Goal: Information Seeking & Learning: Learn about a topic

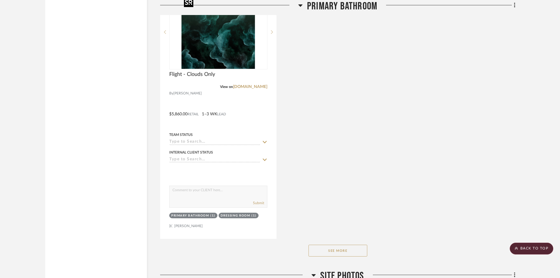
scroll to position [2115, 0]
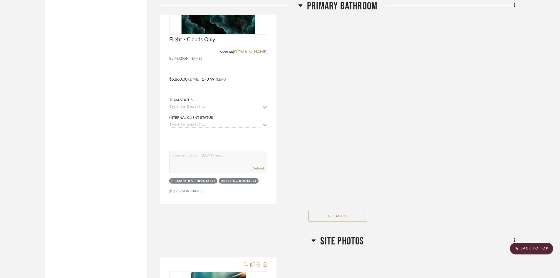
click at [350, 216] on button "See More" at bounding box center [337, 216] width 59 height 12
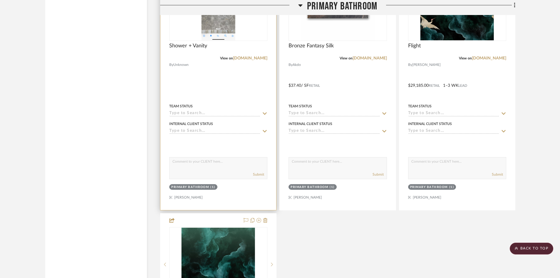
scroll to position [1792, 0]
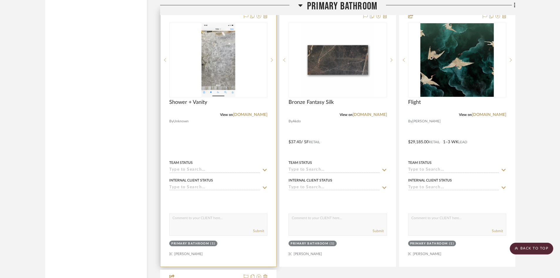
click at [198, 130] on div at bounding box center [218, 137] width 116 height 257
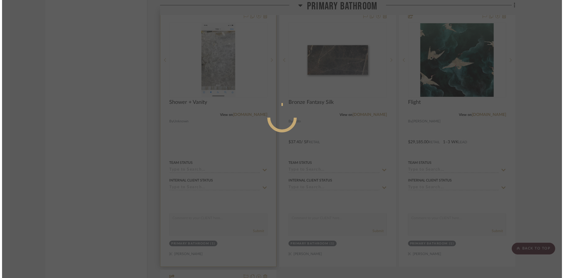
scroll to position [0, 0]
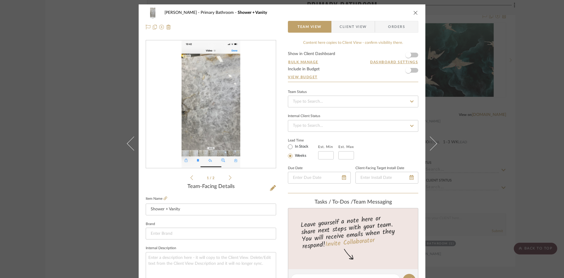
click at [215, 122] on img "0" at bounding box center [211, 104] width 59 height 127
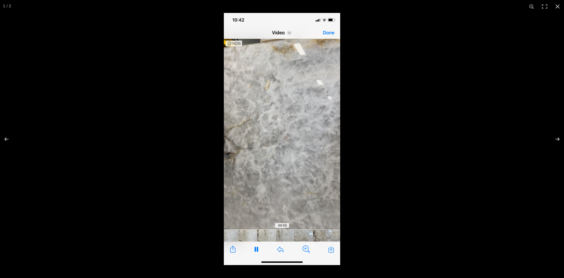
click at [287, 191] on img at bounding box center [282, 139] width 116 height 252
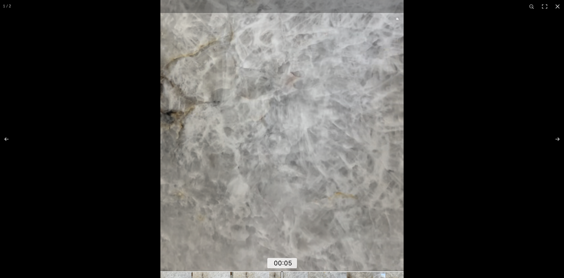
click at [324, 121] on img at bounding box center [281, 82] width 243 height 526
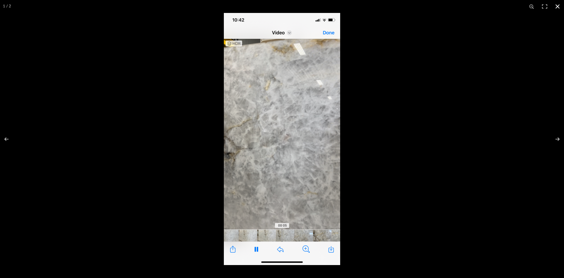
click at [559, 5] on button at bounding box center [557, 6] width 13 height 13
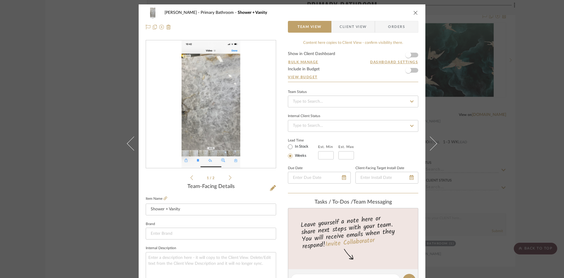
click at [414, 12] on icon "close" at bounding box center [415, 12] width 5 height 5
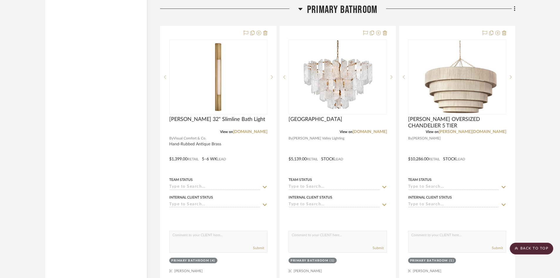
scroll to position [1527, 0]
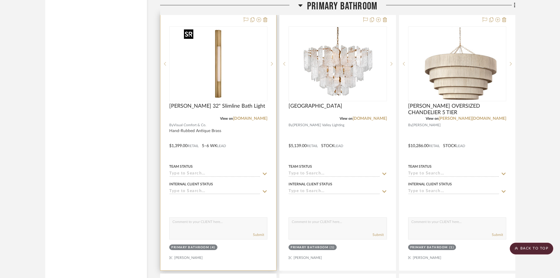
click at [216, 66] on img "0" at bounding box center [218, 63] width 73 height 73
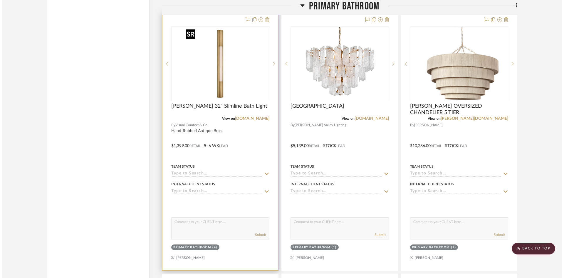
scroll to position [0, 0]
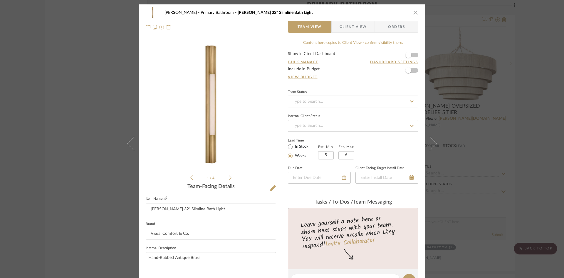
click at [164, 199] on icon at bounding box center [166, 198] width 4 height 4
click at [205, 120] on img "0" at bounding box center [210, 104] width 127 height 127
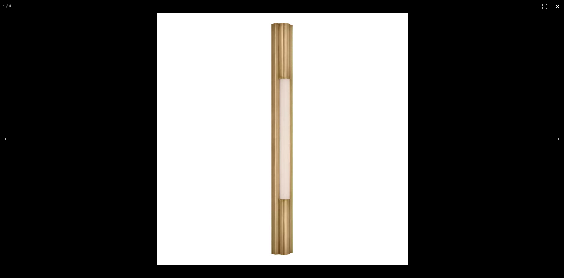
click at [558, 5] on button at bounding box center [557, 6] width 13 height 13
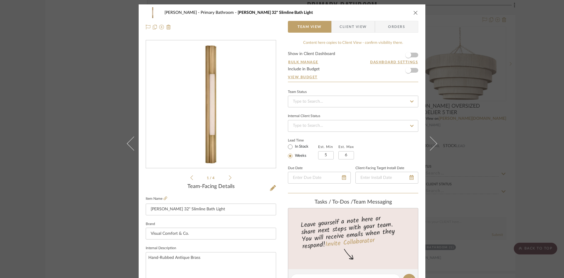
click at [229, 178] on icon at bounding box center [230, 177] width 3 height 5
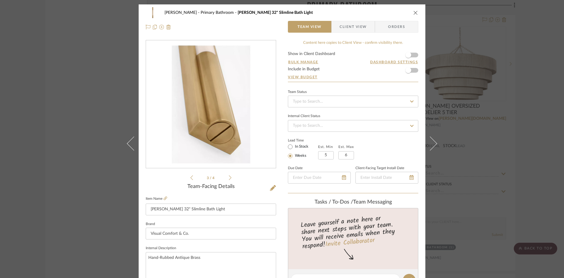
click at [229, 178] on icon at bounding box center [230, 177] width 3 height 5
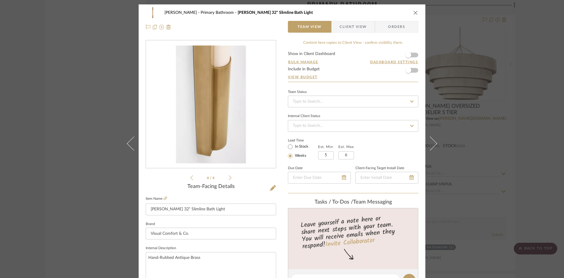
click at [229, 178] on icon at bounding box center [230, 177] width 3 height 5
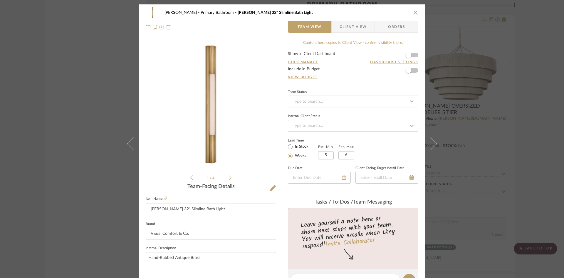
click at [229, 178] on icon at bounding box center [230, 177] width 3 height 5
click at [414, 12] on icon "close" at bounding box center [415, 12] width 5 height 5
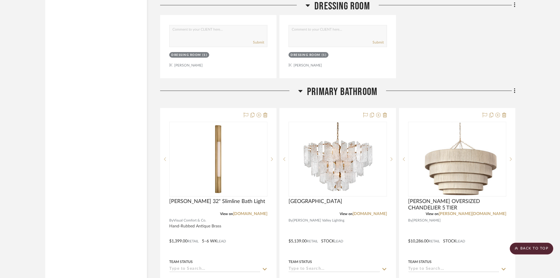
scroll to position [1381, 0]
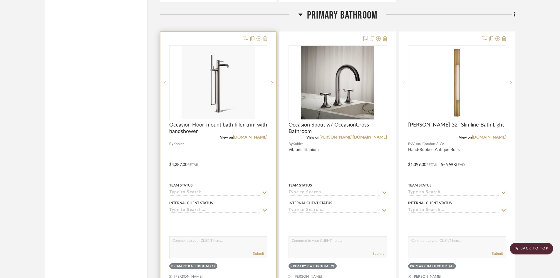
scroll to position [1498, 0]
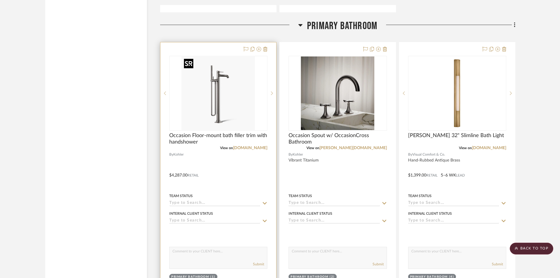
click at [209, 115] on img "0" at bounding box center [218, 92] width 73 height 73
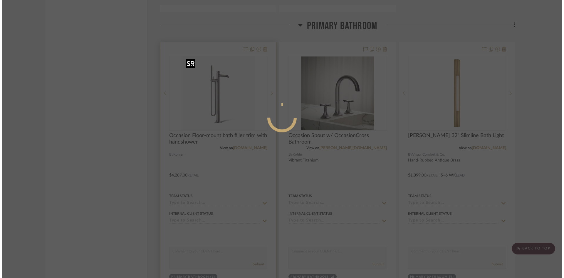
scroll to position [0, 0]
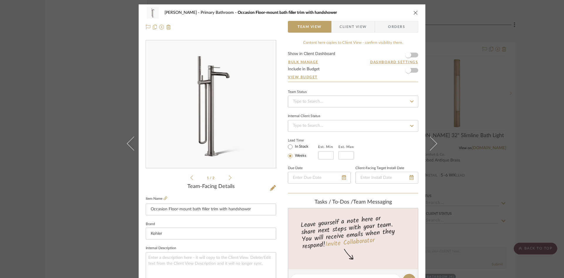
click at [415, 13] on icon "close" at bounding box center [415, 12] width 5 height 5
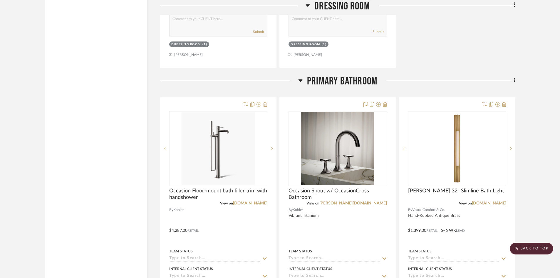
scroll to position [1410, 0]
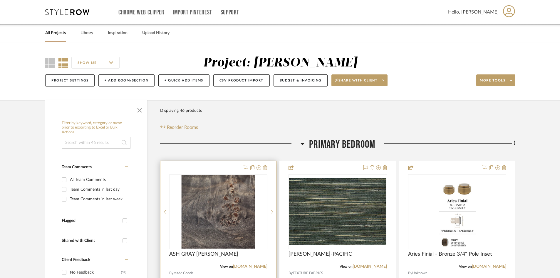
click at [195, 263] on div "ASH GRAY [PERSON_NAME]" at bounding box center [218, 257] width 98 height 13
click at [208, 204] on img "0" at bounding box center [218, 211] width 73 height 73
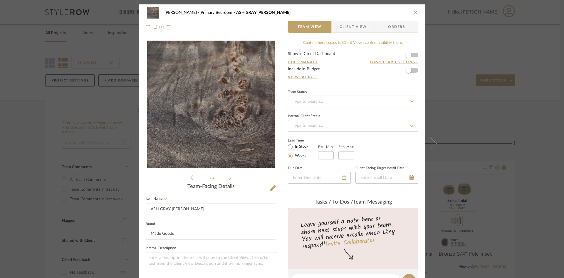
click at [227, 108] on div "0" at bounding box center [211, 104] width 130 height 127
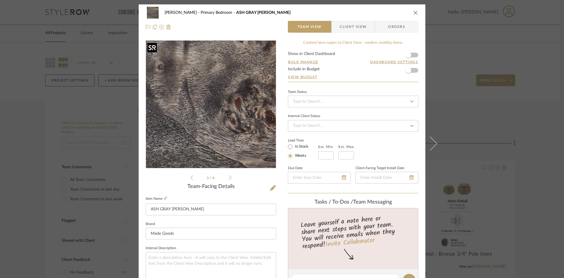
click at [207, 118] on img "0" at bounding box center [210, 104] width 127 height 127
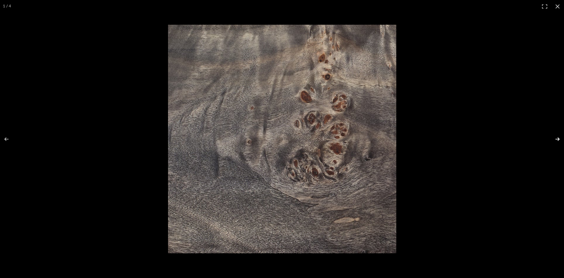
click at [556, 139] on button at bounding box center [553, 138] width 21 height 29
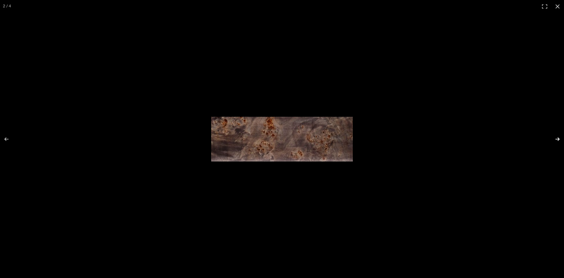
click at [557, 138] on button at bounding box center [553, 138] width 21 height 29
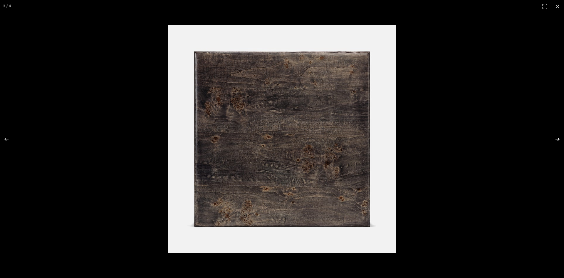
click at [557, 138] on button at bounding box center [553, 138] width 21 height 29
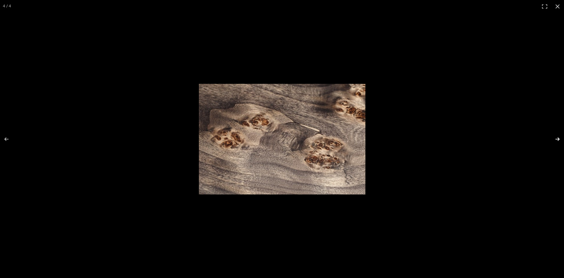
click at [557, 138] on button at bounding box center [553, 138] width 21 height 29
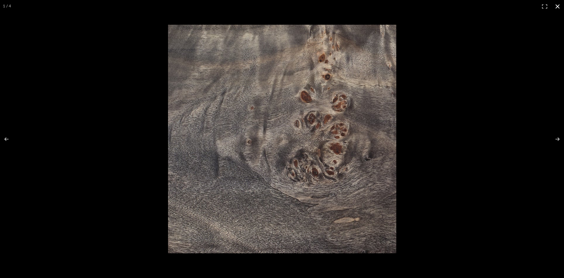
click at [559, 6] on button at bounding box center [557, 6] width 13 height 13
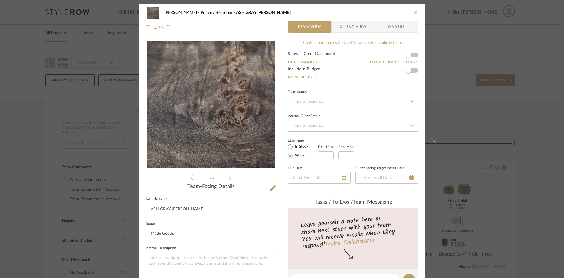
click at [414, 13] on icon "close" at bounding box center [415, 12] width 5 height 5
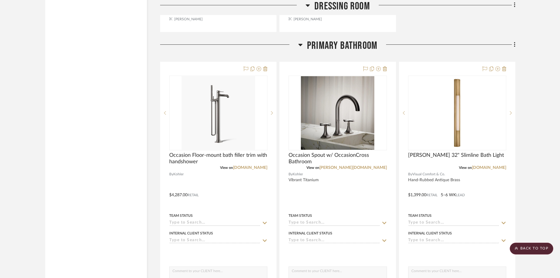
scroll to position [1527, 0]
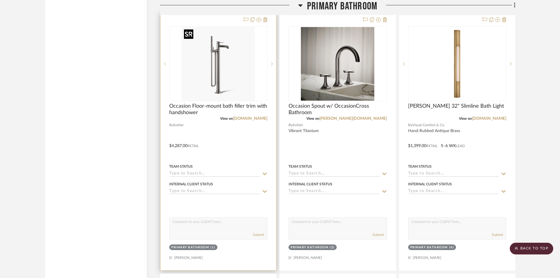
click at [231, 80] on img "0" at bounding box center [218, 63] width 73 height 73
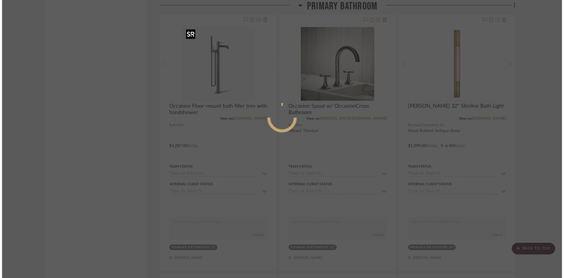
scroll to position [0, 0]
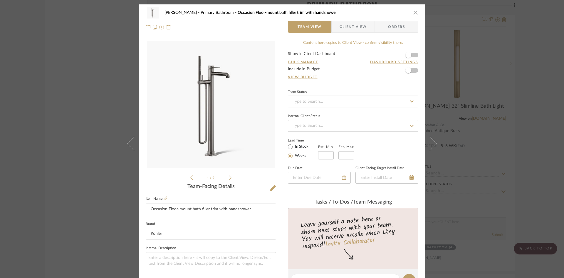
click at [237, 145] on img "0" at bounding box center [210, 104] width 127 height 127
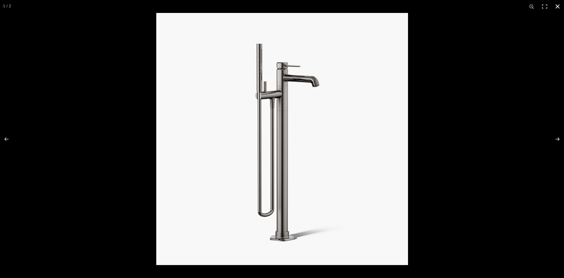
click at [557, 7] on button at bounding box center [557, 6] width 13 height 13
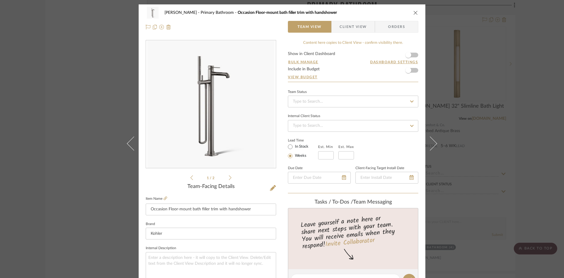
click at [414, 12] on icon "close" at bounding box center [415, 12] width 5 height 5
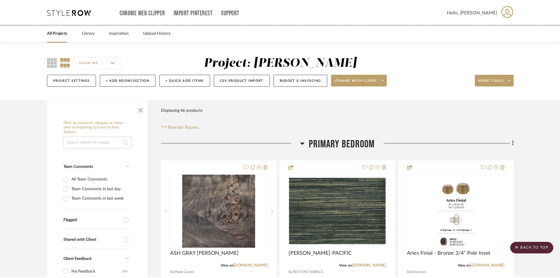
scroll to position [1527, 0]
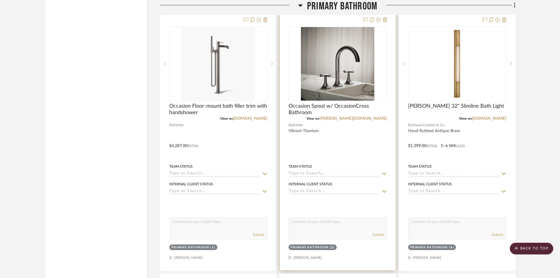
click at [333, 137] on div at bounding box center [338, 141] width 116 height 257
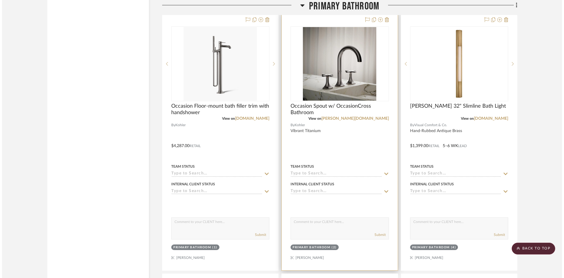
scroll to position [0, 0]
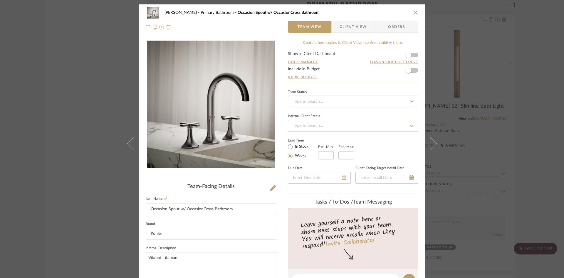
click at [414, 12] on icon "close" at bounding box center [415, 12] width 5 height 5
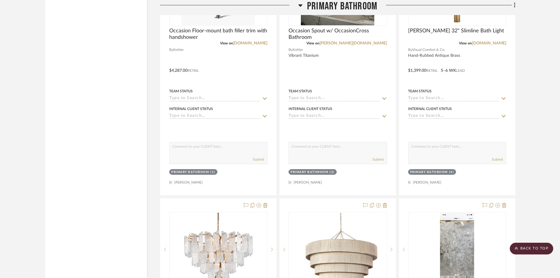
scroll to position [1557, 0]
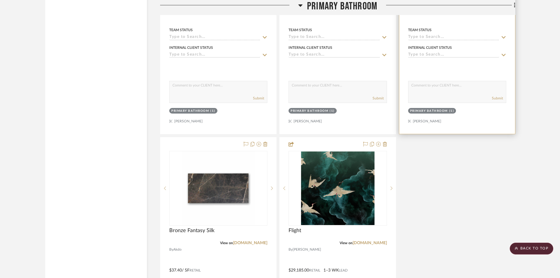
scroll to position [1851, 0]
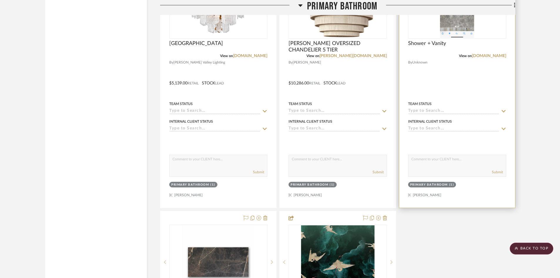
click at [447, 75] on div at bounding box center [457, 78] width 116 height 257
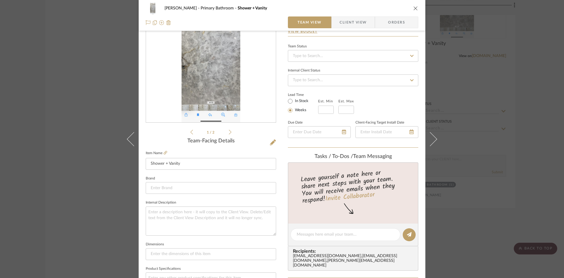
scroll to position [0, 0]
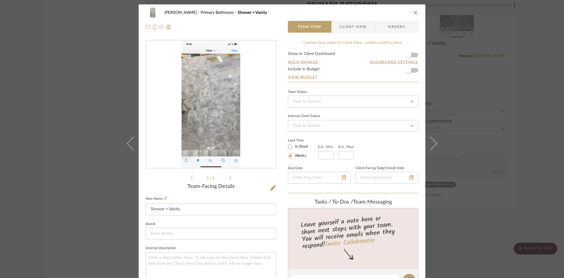
click at [413, 13] on icon "close" at bounding box center [415, 12] width 5 height 5
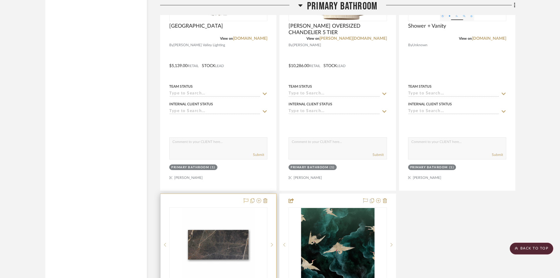
scroll to position [1968, 0]
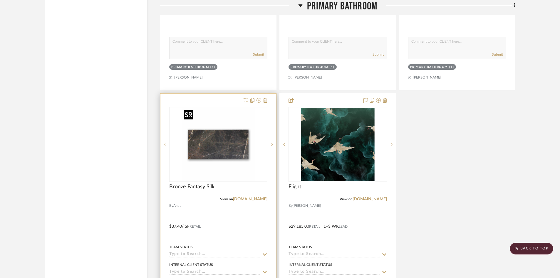
click at [225, 135] on img "0" at bounding box center [218, 144] width 73 height 73
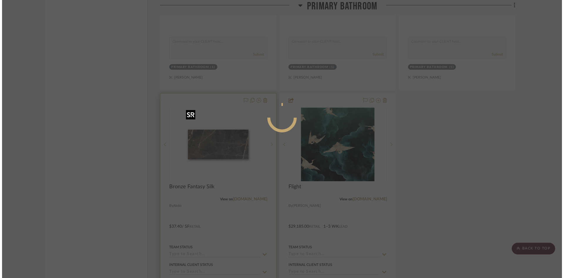
scroll to position [0, 0]
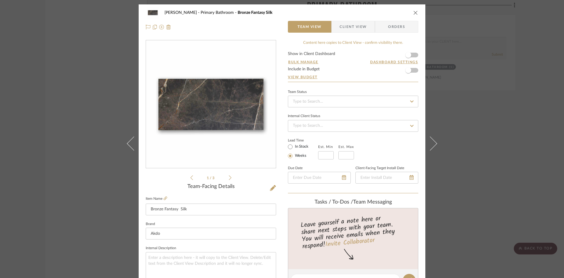
click at [414, 14] on icon "close" at bounding box center [415, 12] width 5 height 5
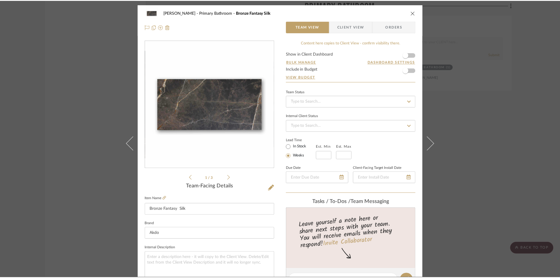
scroll to position [1968, 0]
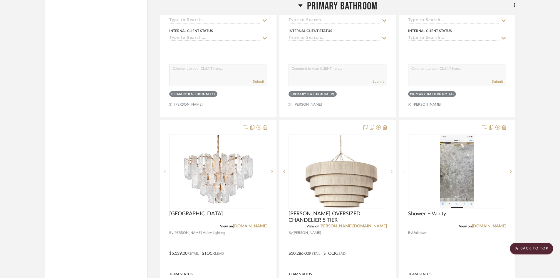
scroll to position [1733, 0]
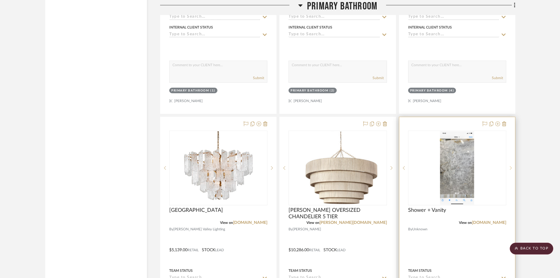
scroll to position [1674, 0]
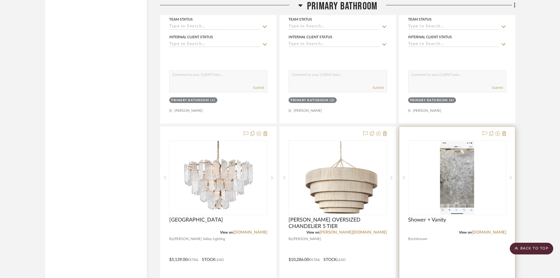
click at [472, 171] on img "0" at bounding box center [457, 177] width 34 height 73
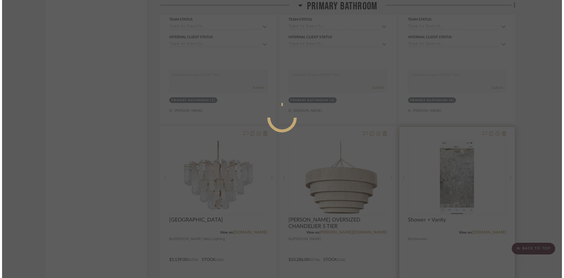
scroll to position [0, 0]
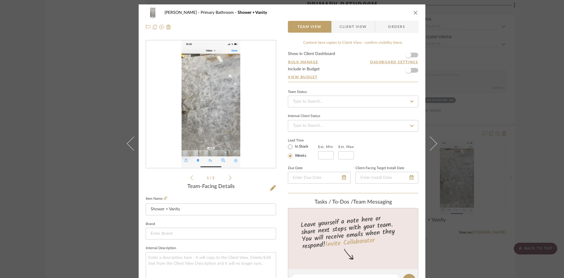
click at [203, 121] on img "0" at bounding box center [211, 104] width 59 height 127
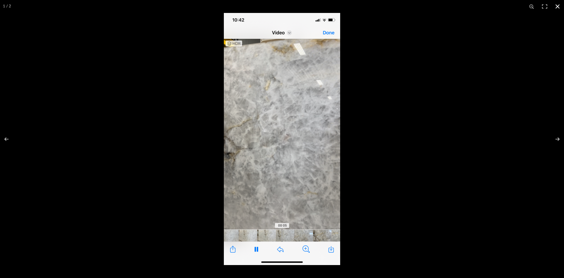
click at [556, 7] on button at bounding box center [557, 6] width 13 height 13
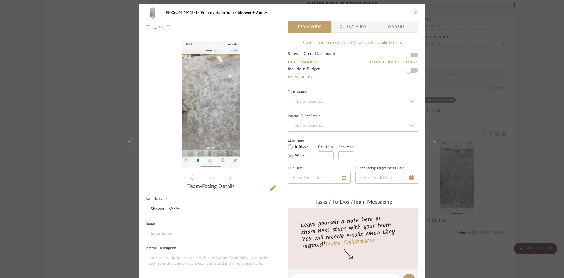
click at [413, 14] on icon "close" at bounding box center [415, 12] width 5 height 5
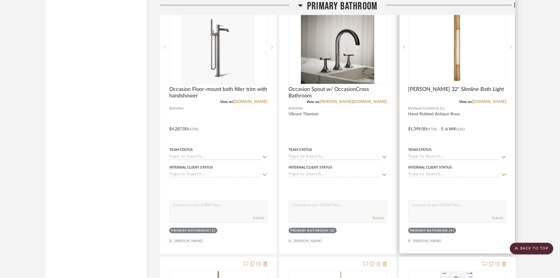
scroll to position [1469, 0]
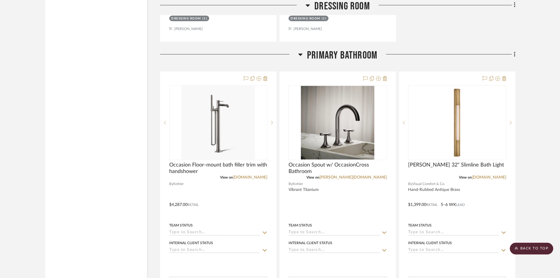
click at [100, 105] on div "Filter by keyword, category or name prior to exporting to Excel or Bulk Actions…" at bounding box center [96, 29] width 102 height 2796
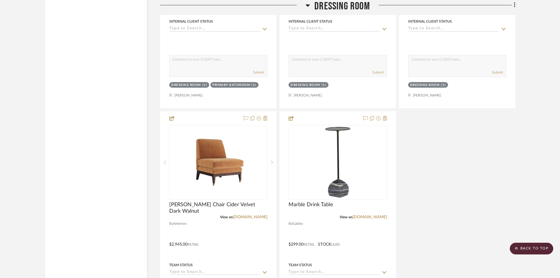
scroll to position [1087, 0]
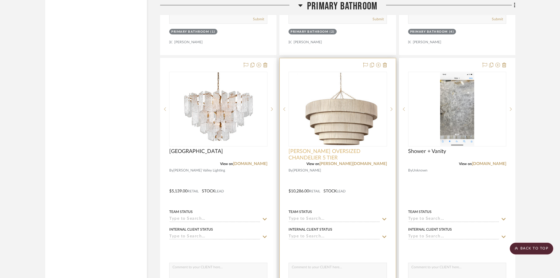
scroll to position [1704, 0]
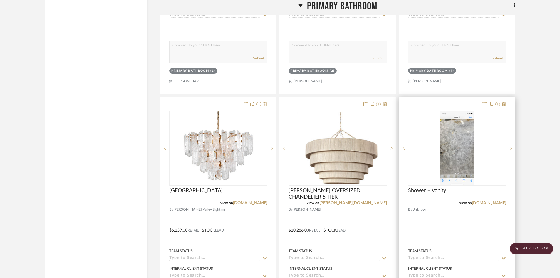
click at [459, 153] on img "0" at bounding box center [457, 147] width 34 height 73
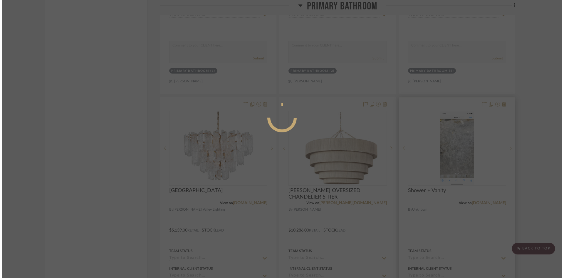
scroll to position [0, 0]
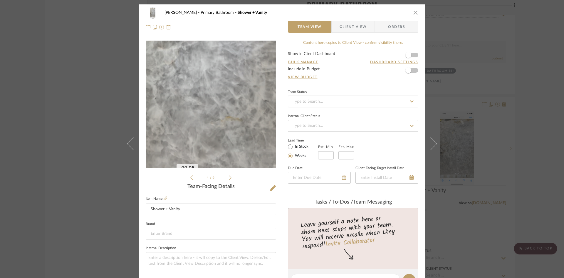
click at [226, 127] on img "0" at bounding box center [211, 104] width 59 height 127
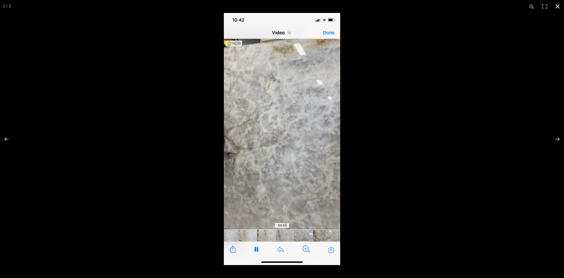
click at [558, 4] on button at bounding box center [557, 6] width 13 height 13
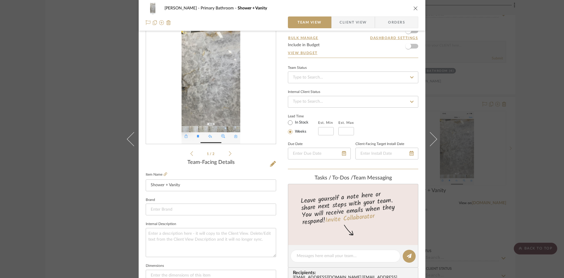
scroll to position [59, 0]
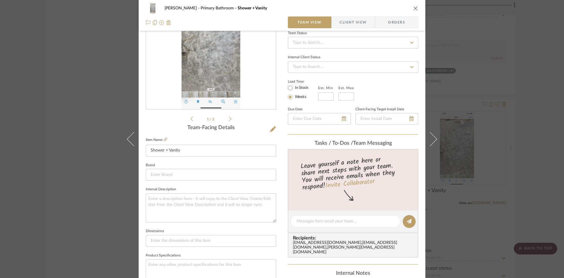
click at [413, 7] on icon "close" at bounding box center [415, 8] width 5 height 5
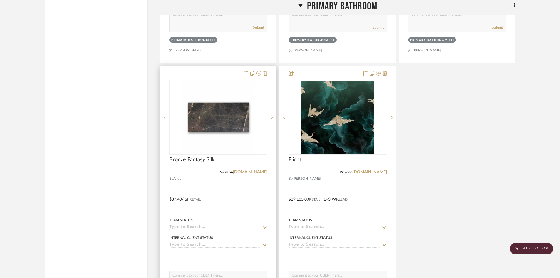
scroll to position [1997, 0]
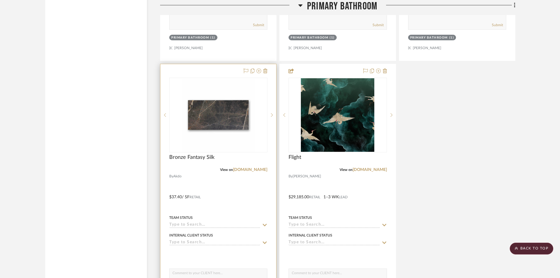
click at [237, 185] on div at bounding box center [218, 192] width 116 height 257
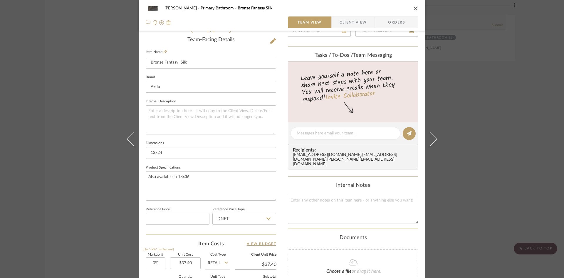
scroll to position [147, 0]
click at [413, 9] on icon "close" at bounding box center [415, 8] width 5 height 5
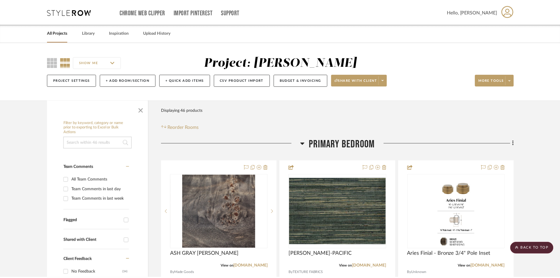
scroll to position [1997, 0]
